Goal: Task Accomplishment & Management: Use online tool/utility

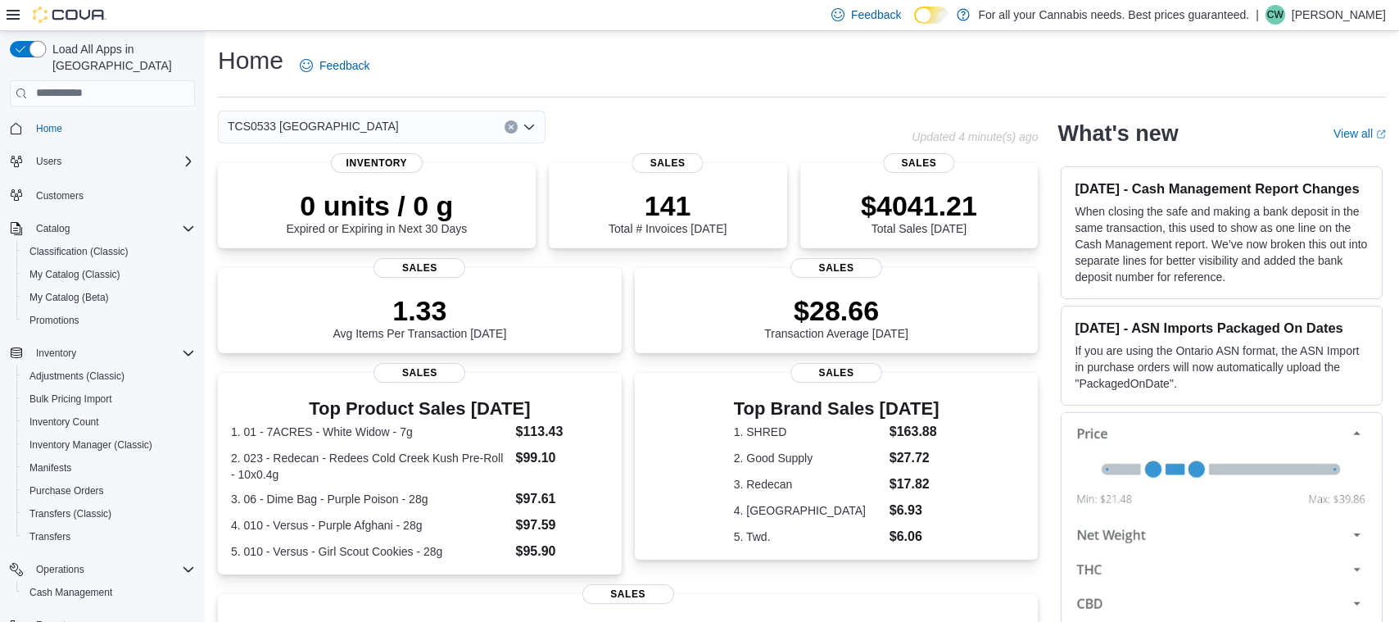
scroll to position [20, 0]
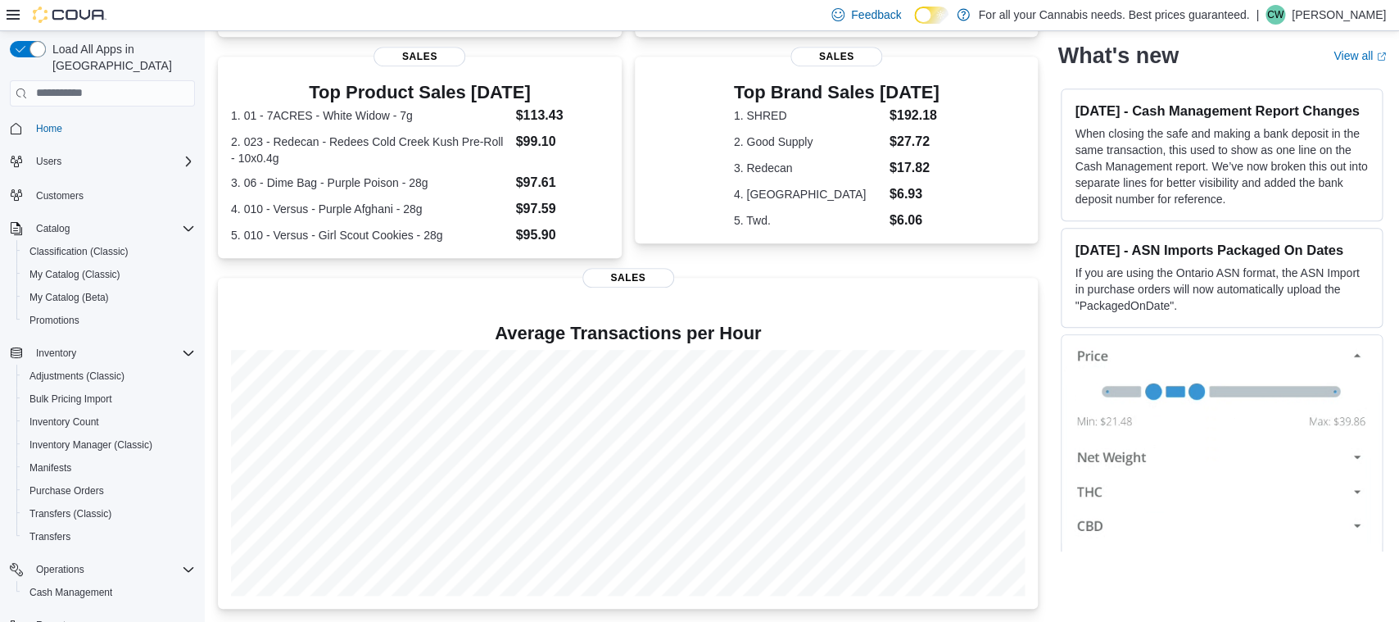
scroll to position [193, 0]
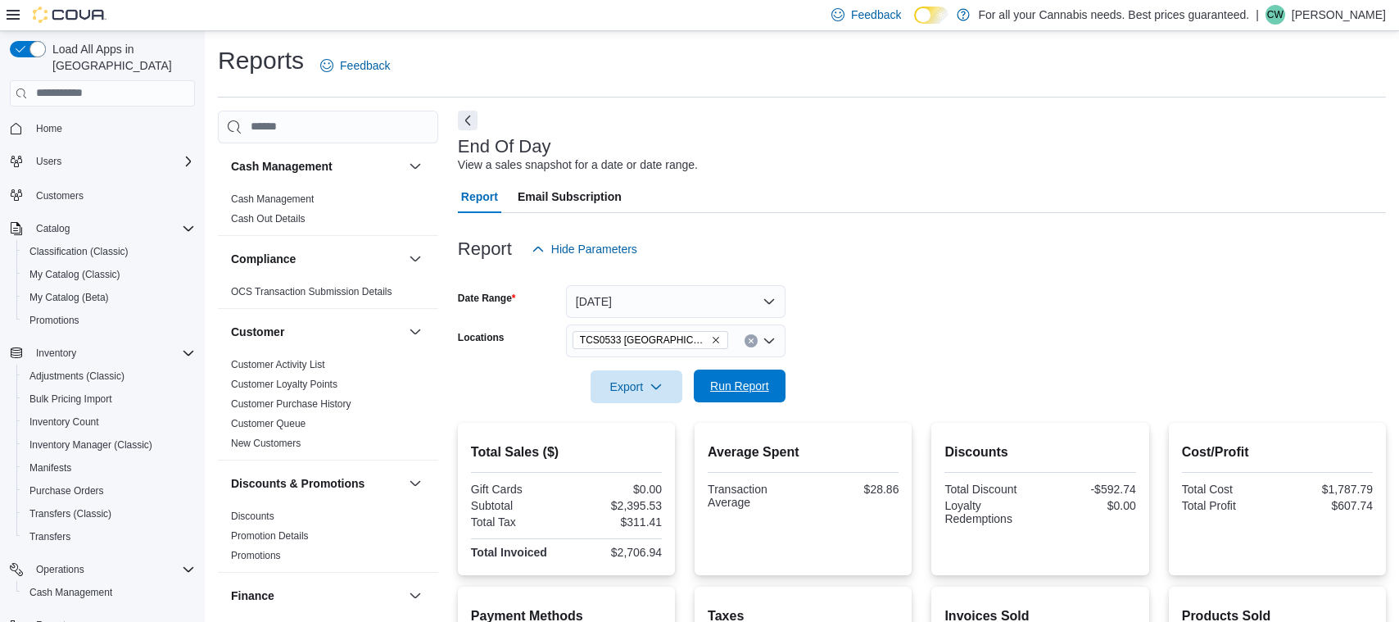
scroll to position [1, 0]
click at [754, 382] on span "Run Report" at bounding box center [739, 385] width 59 height 16
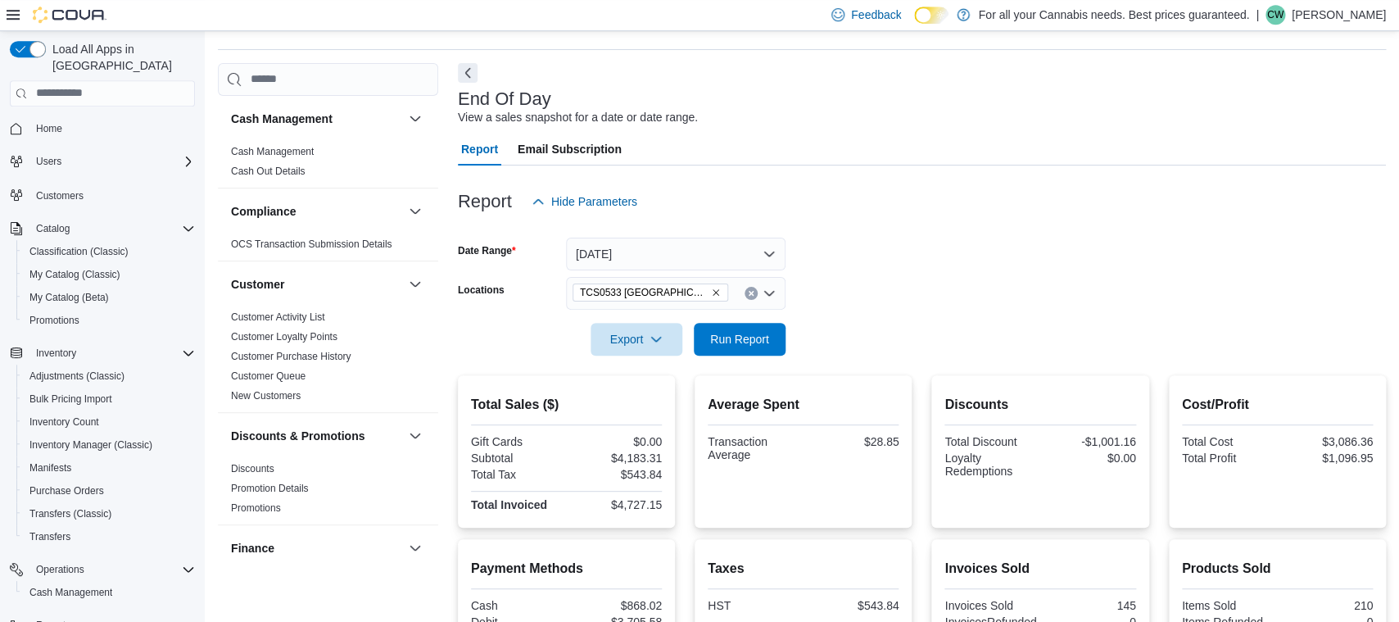
scroll to position [87, 0]
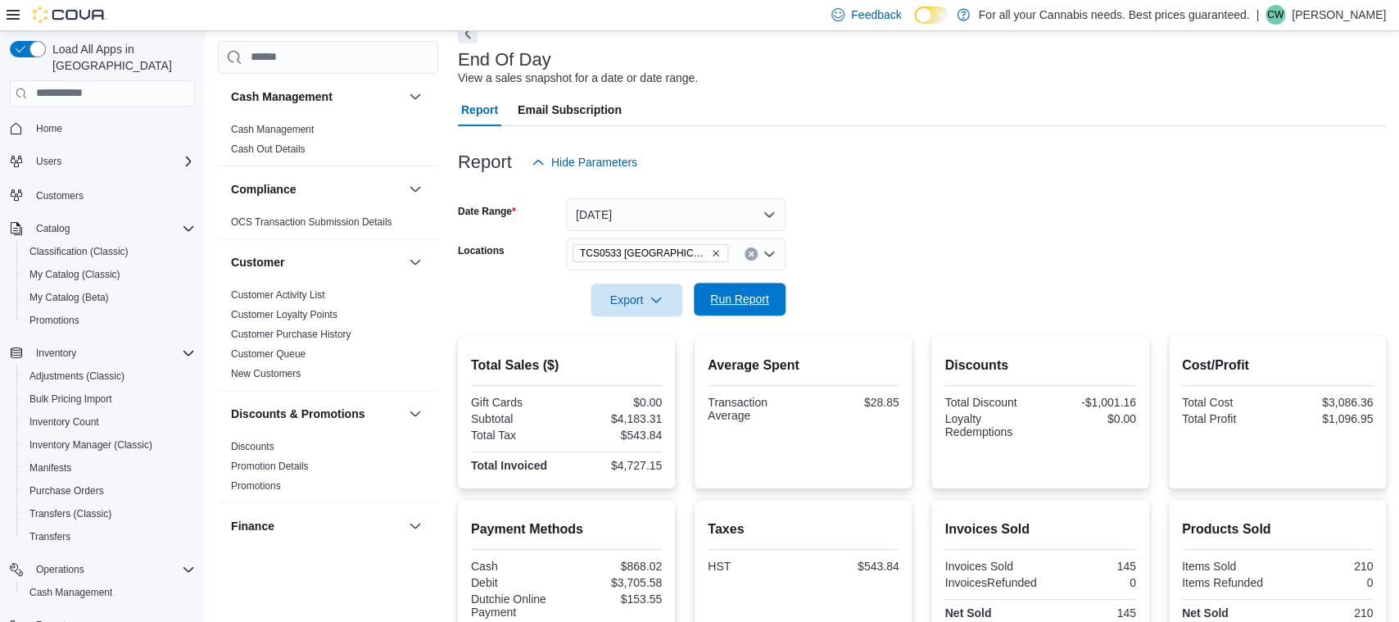
click at [748, 294] on span "Run Report" at bounding box center [739, 299] width 59 height 16
